Goal: Transaction & Acquisition: Purchase product/service

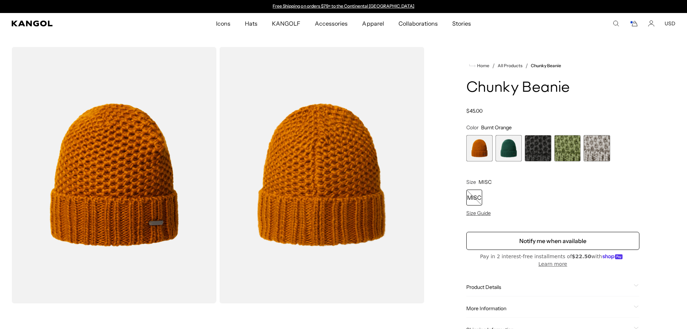
click at [560, 153] on span "4 of 5" at bounding box center [568, 148] width 26 height 26
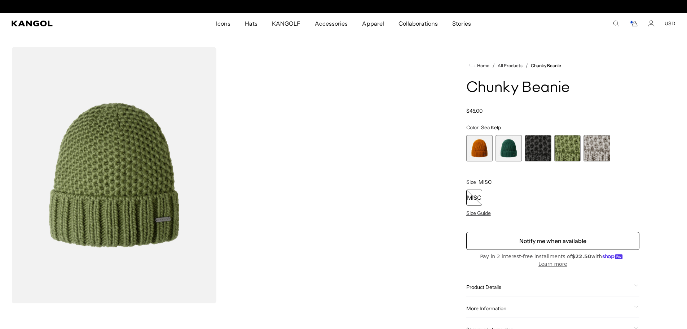
scroll to position [0, 149]
click at [604, 146] on span "5 of 5" at bounding box center [597, 148] width 26 height 26
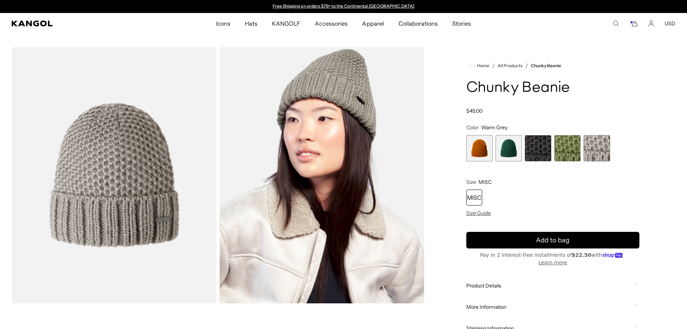
click at [505, 148] on span "2 of 5" at bounding box center [509, 148] width 26 height 26
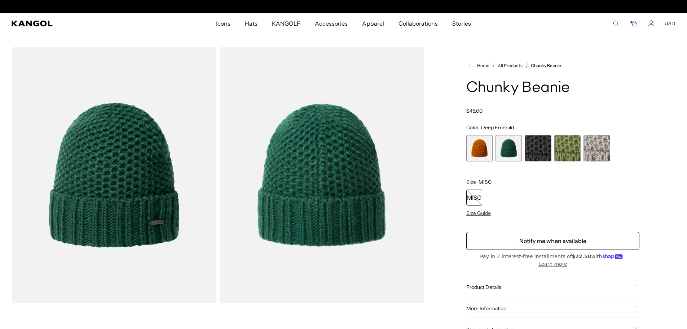
click at [547, 147] on span "3 of 5" at bounding box center [538, 148] width 26 height 26
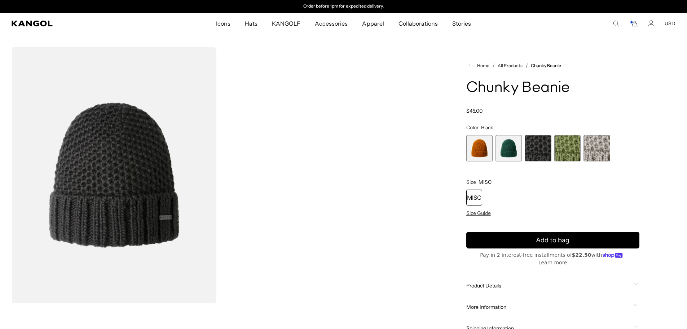
click at [476, 143] on span "1 of 5" at bounding box center [480, 148] width 26 height 26
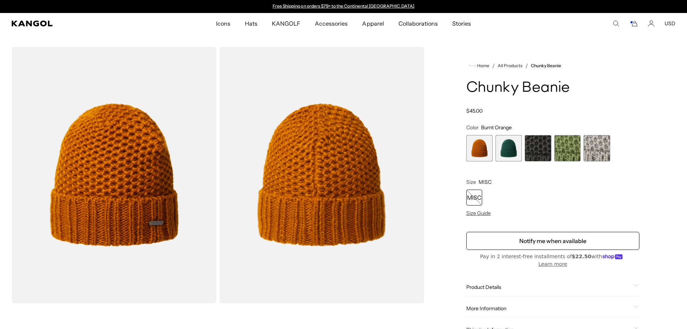
click at [590, 196] on div "MISC" at bounding box center [553, 197] width 173 height 16
